Goal: Information Seeking & Learning: Learn about a topic

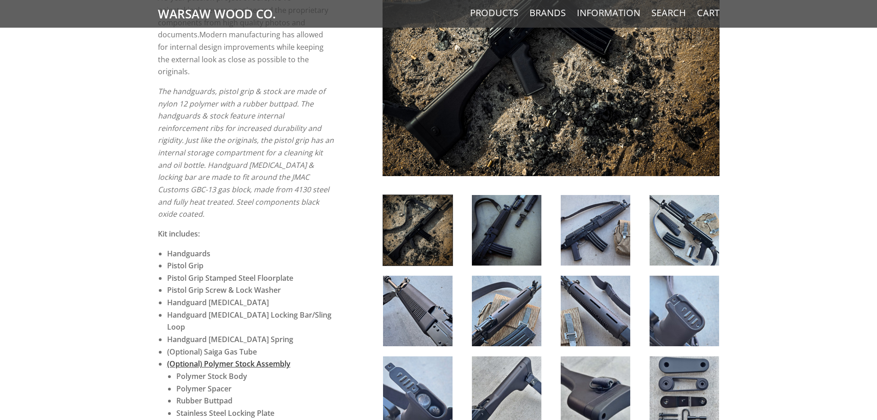
scroll to position [415, 0]
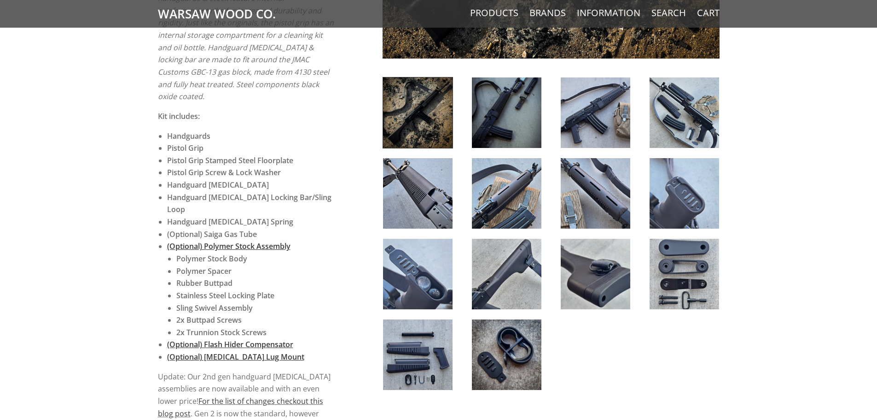
click at [514, 306] on img at bounding box center [507, 274] width 70 height 70
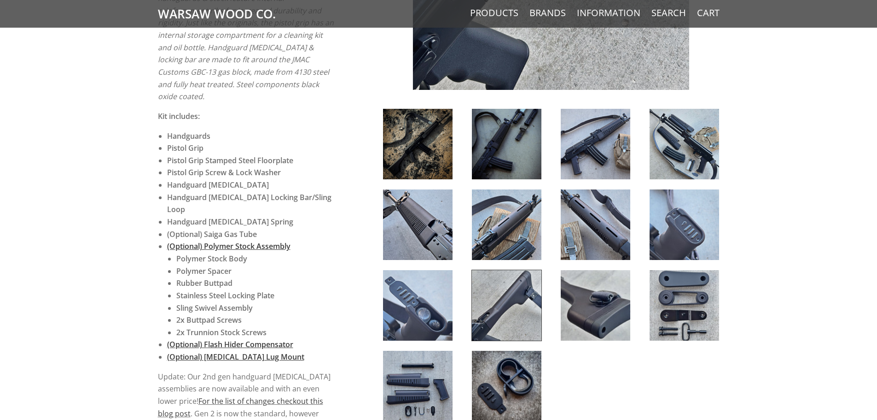
scroll to position [368, 0]
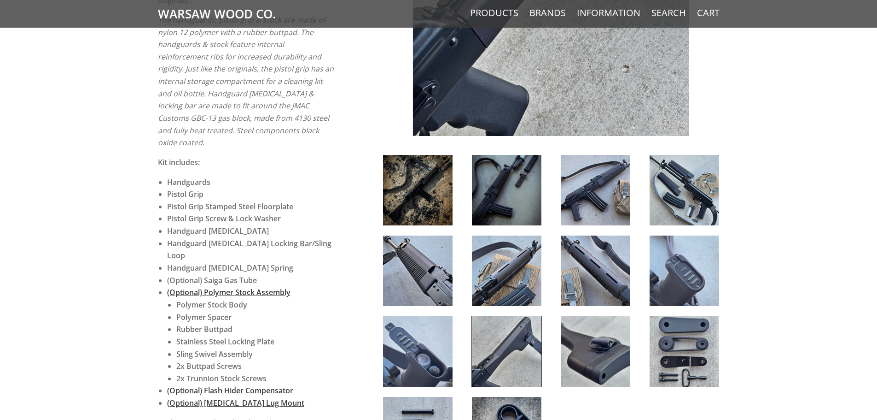
click at [596, 207] on img at bounding box center [596, 190] width 70 height 70
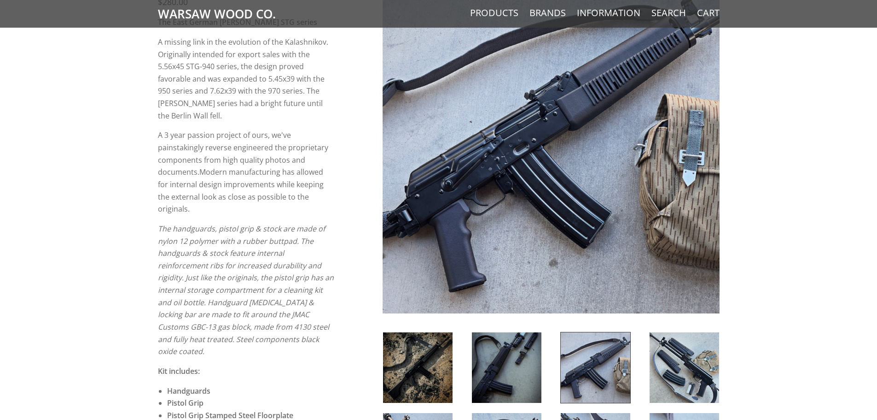
scroll to position [276, 0]
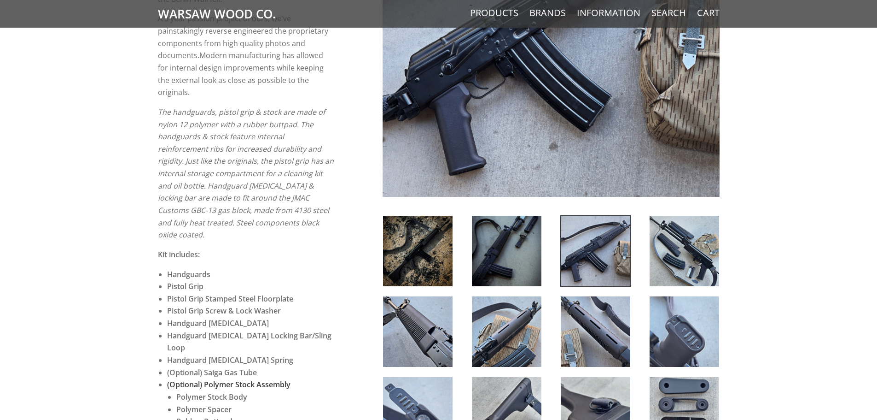
click at [696, 253] on img at bounding box center [685, 251] width 70 height 70
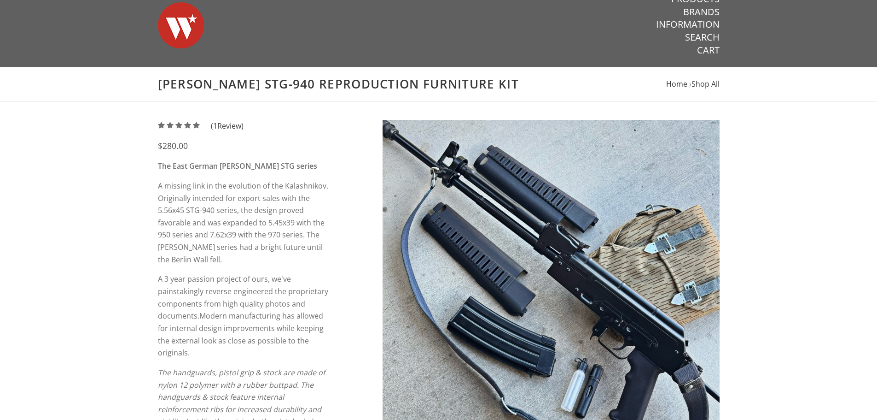
scroll to position [0, 0]
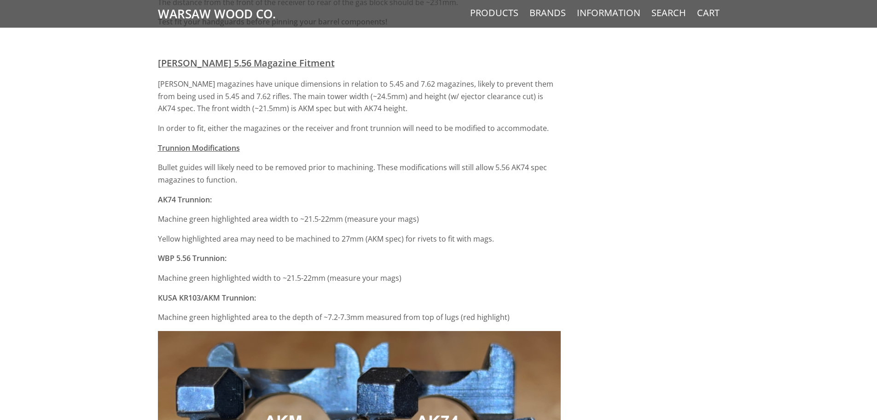
scroll to position [2221, 0]
